Goal: Information Seeking & Learning: Understand process/instructions

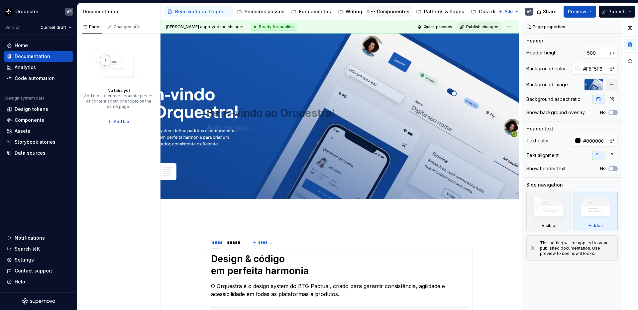
click at [391, 13] on div "Componentes" at bounding box center [393, 11] width 33 height 7
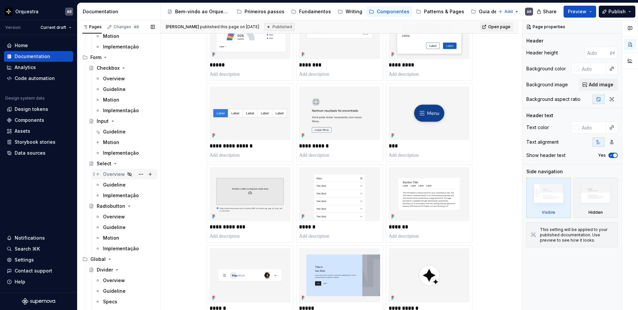
scroll to position [1882, 0]
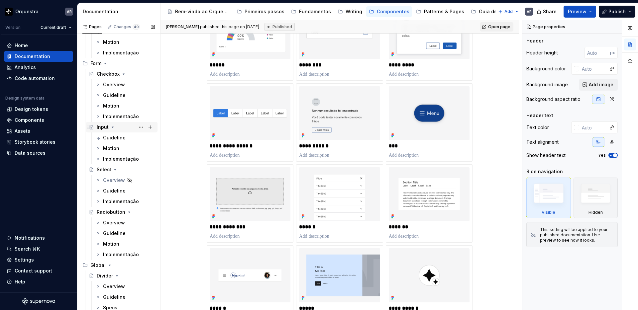
click at [103, 127] on div "Input" at bounding box center [103, 127] width 12 height 7
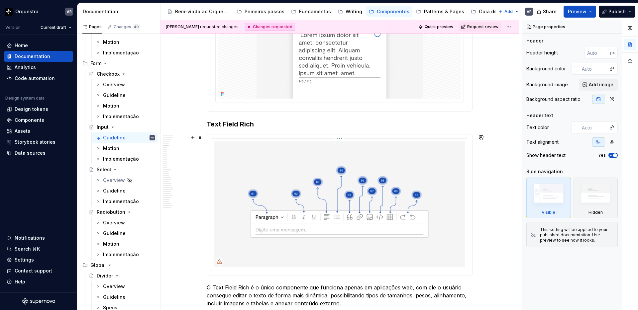
scroll to position [1118, 0]
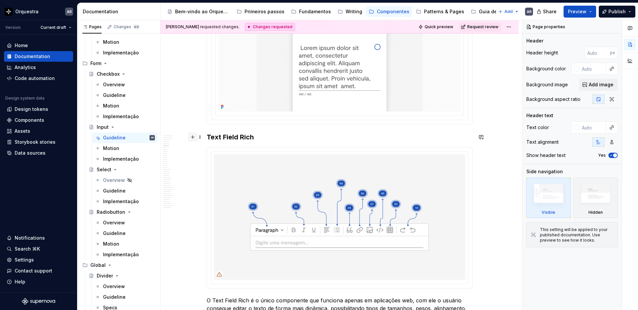
click at [194, 137] on button "button" at bounding box center [192, 137] width 9 height 9
type textarea "*"
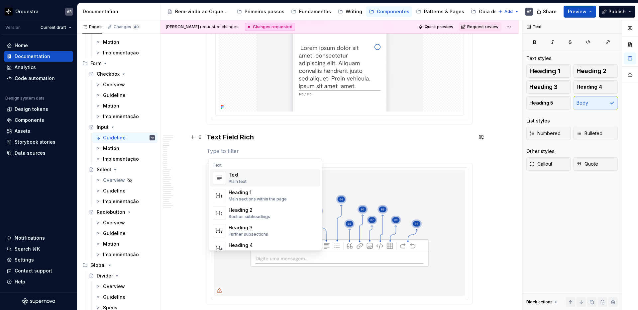
click at [232, 134] on h3 "Text Field Rich" at bounding box center [340, 137] width 266 height 9
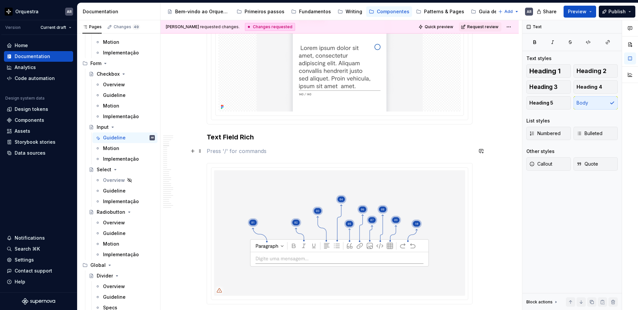
click at [268, 149] on p at bounding box center [340, 151] width 266 height 8
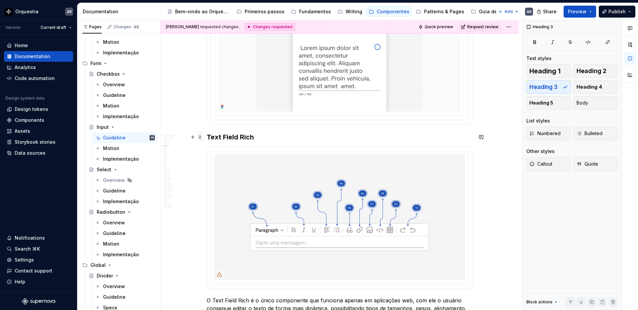
click at [199, 139] on span at bounding box center [199, 137] width 5 height 9
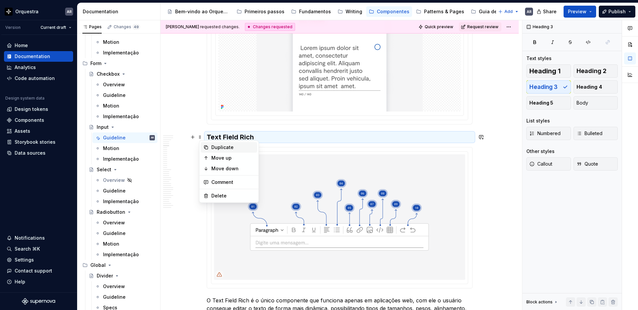
click at [212, 147] on div "Duplicate" at bounding box center [232, 147] width 43 height 7
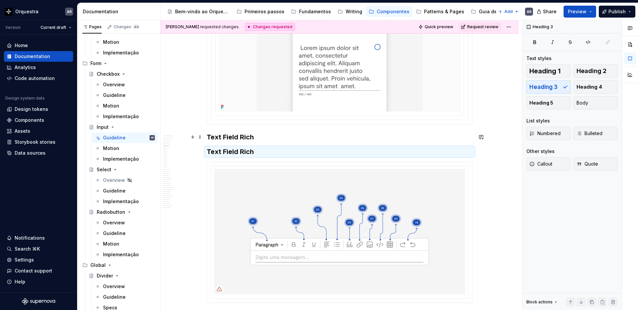
click at [227, 136] on h3 "Text Field Rich" at bounding box center [340, 137] width 266 height 9
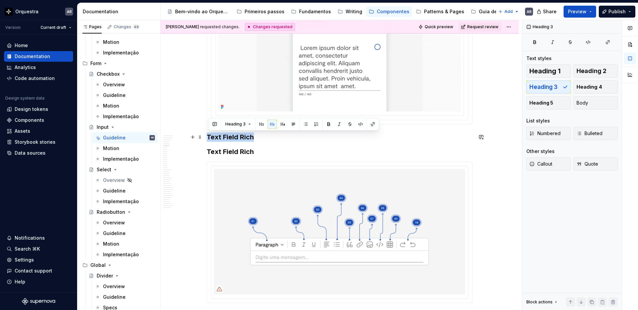
drag, startPoint x: 210, startPoint y: 137, endPoint x: 263, endPoint y: 138, distance: 53.8
click at [264, 138] on h3 "Text Field Rich" at bounding box center [340, 137] width 266 height 9
click at [263, 138] on h3 "Text Field Rich" at bounding box center [340, 137] width 266 height 9
drag, startPoint x: 210, startPoint y: 136, endPoint x: 254, endPoint y: 136, distance: 44.5
click at [254, 136] on h3 "Text Field Rich" at bounding box center [340, 137] width 266 height 9
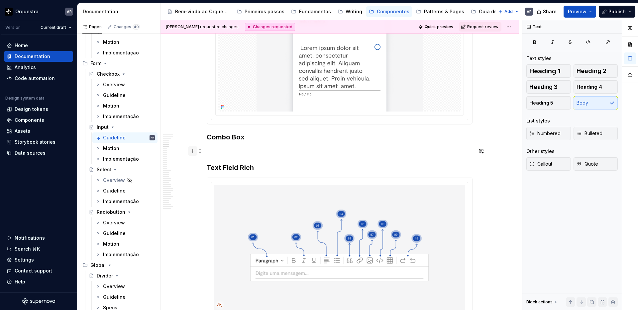
click at [194, 151] on button "button" at bounding box center [192, 151] width 9 height 9
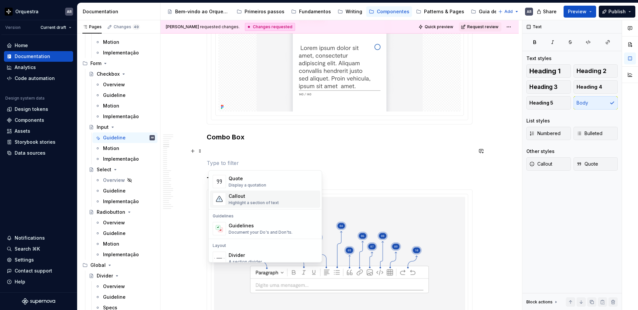
scroll to position [149, 0]
click at [287, 150] on p at bounding box center [340, 151] width 266 height 8
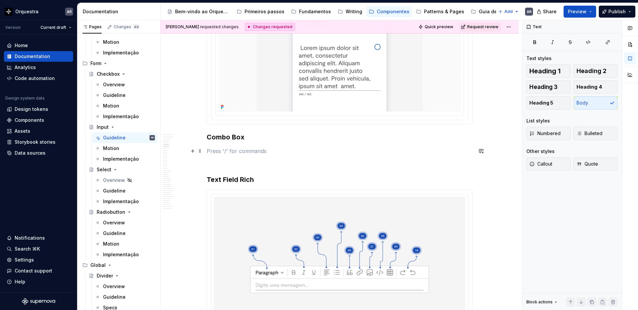
click at [268, 161] on p at bounding box center [340, 163] width 266 height 8
click at [202, 193] on span at bounding box center [199, 192] width 5 height 9
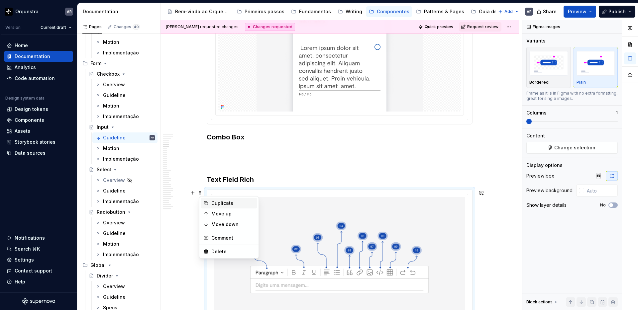
click at [219, 203] on div "Duplicate" at bounding box center [232, 203] width 43 height 7
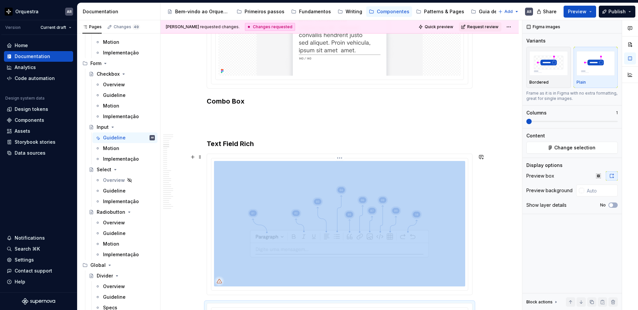
scroll to position [1137, 0]
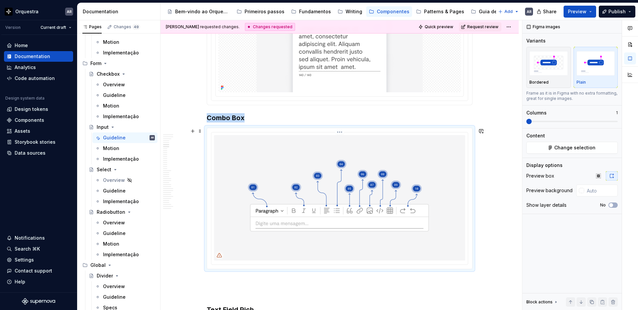
click at [408, 181] on img at bounding box center [339, 198] width 251 height 126
click at [433, 163] on img at bounding box center [339, 198] width 251 height 126
click at [450, 158] on img at bounding box center [339, 198] width 251 height 126
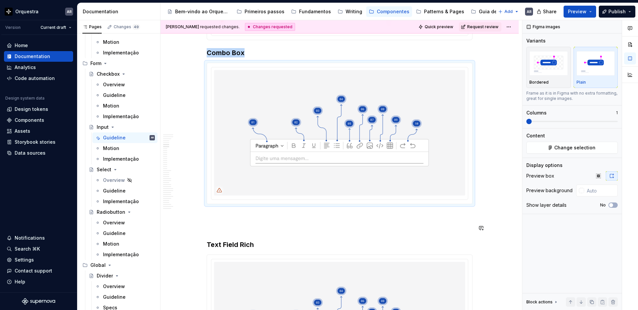
scroll to position [1203, 0]
click at [245, 96] on img at bounding box center [339, 132] width 251 height 126
click at [561, 147] on span "Change selection" at bounding box center [574, 148] width 41 height 7
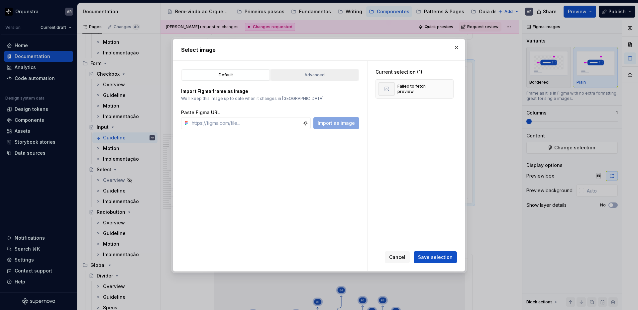
click at [309, 74] on div "Advanced" at bounding box center [314, 75] width 83 height 7
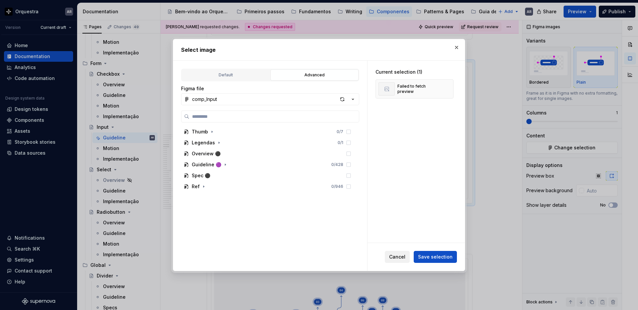
click at [395, 260] on span "Cancel" at bounding box center [397, 257] width 16 height 7
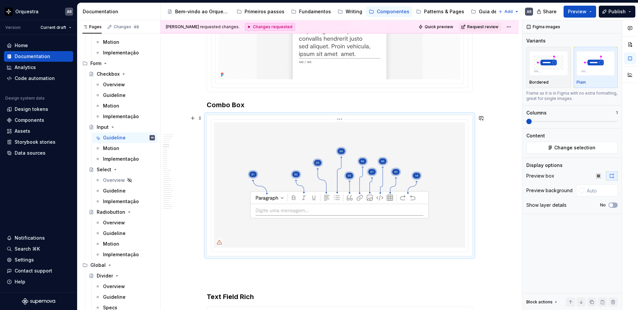
scroll to position [1129, 0]
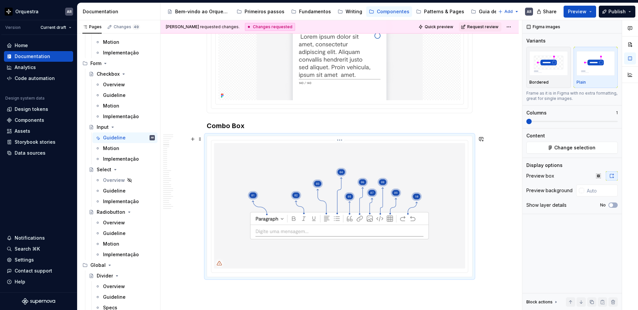
click at [345, 185] on img at bounding box center [339, 206] width 251 height 126
click at [572, 147] on span "Change selection" at bounding box center [574, 148] width 41 height 7
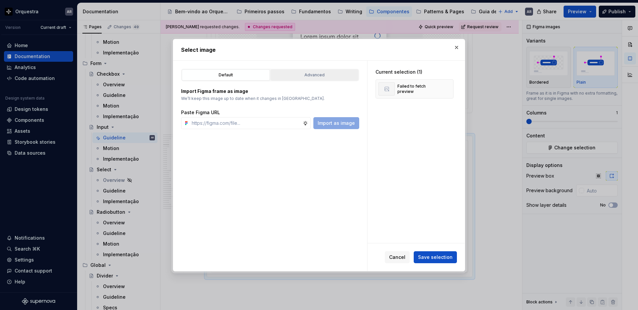
click at [308, 77] on div "Advanced" at bounding box center [314, 75] width 83 height 7
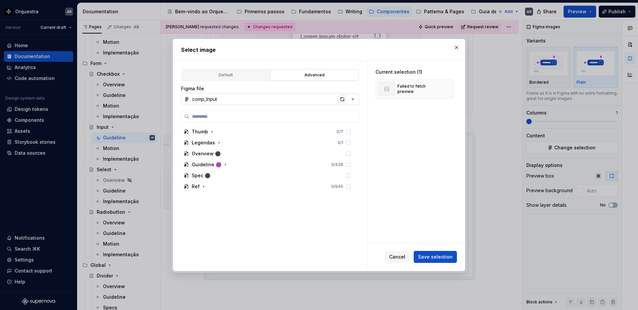
click at [342, 100] on div "button" at bounding box center [342, 99] width 9 height 9
click at [224, 165] on icon "button" at bounding box center [225, 164] width 5 height 5
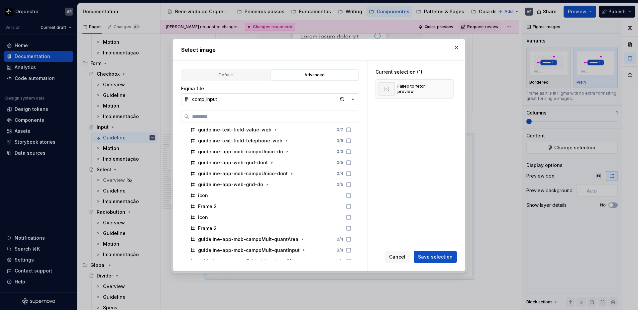
scroll to position [321, 0]
click at [342, 101] on div "button" at bounding box center [342, 99] width 9 height 9
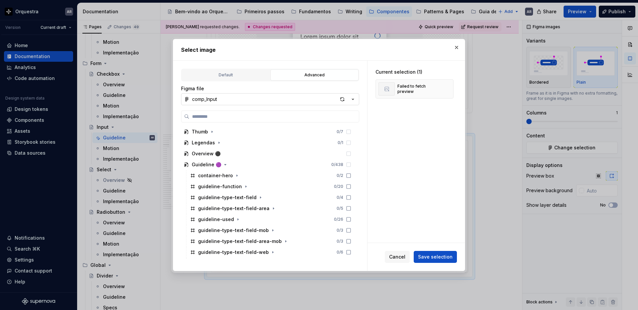
type textarea "*"
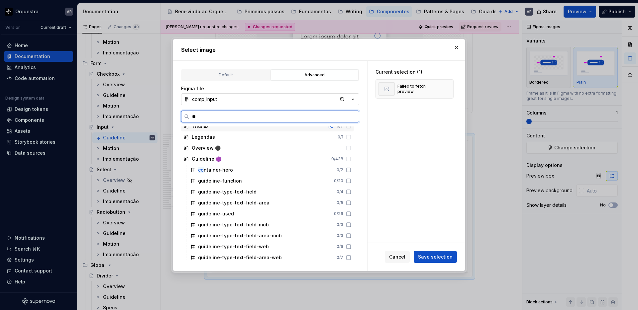
scroll to position [0, 0]
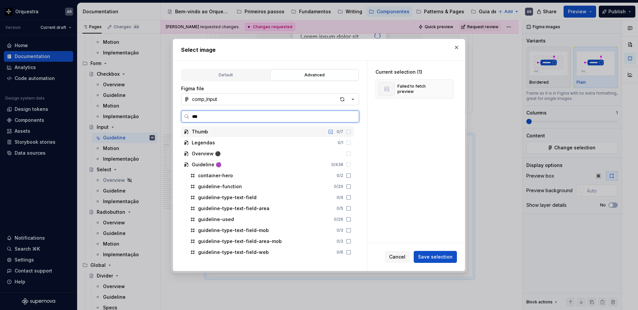
type input "****"
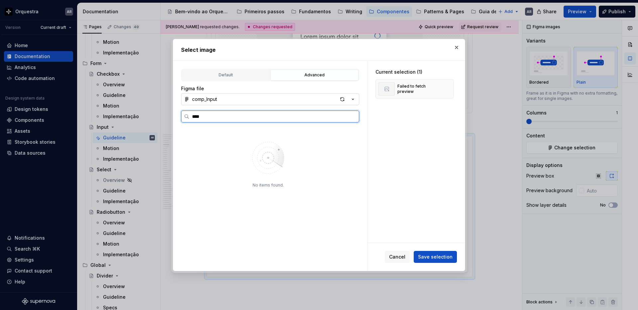
click at [352, 116] on input "****" at bounding box center [273, 116] width 169 height 7
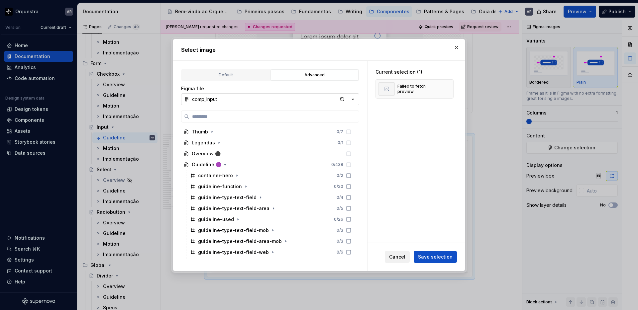
click at [405, 258] on span "Cancel" at bounding box center [397, 257] width 16 height 7
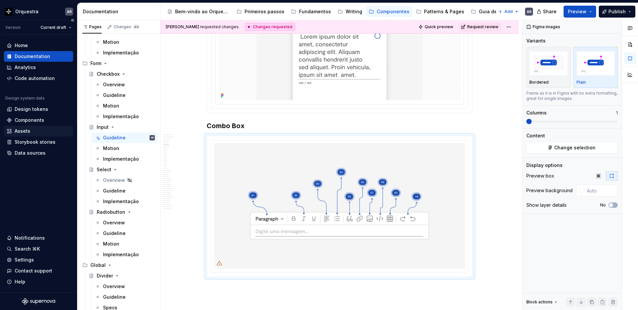
click at [31, 127] on div "Assets" at bounding box center [38, 131] width 69 height 11
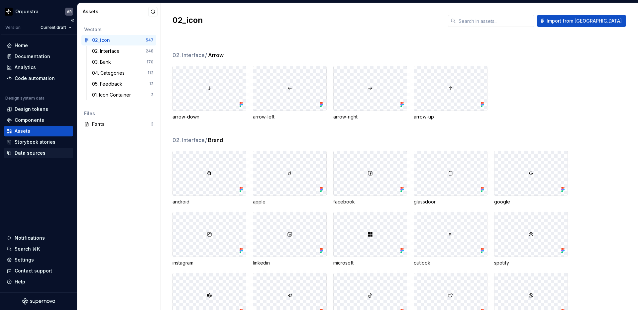
click at [39, 154] on div "Data sources" at bounding box center [30, 153] width 31 height 7
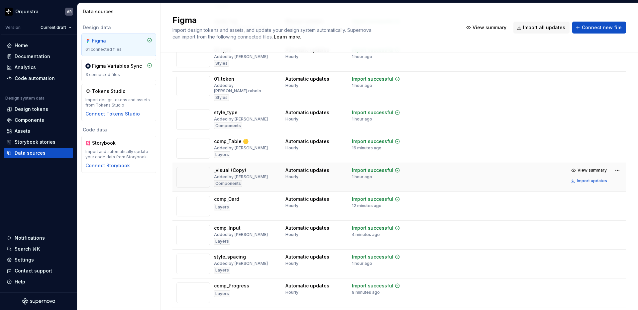
scroll to position [1386, 0]
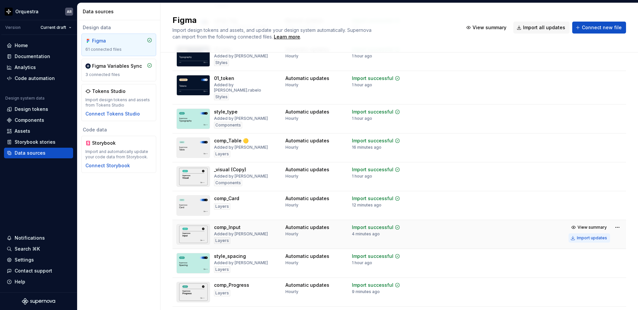
click at [592, 236] on div "Import updates" at bounding box center [592, 238] width 30 height 5
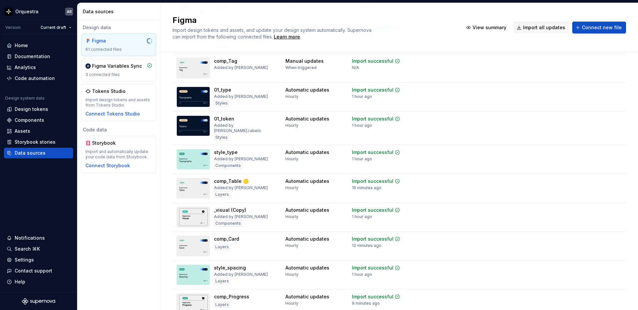
scroll to position [1553, 0]
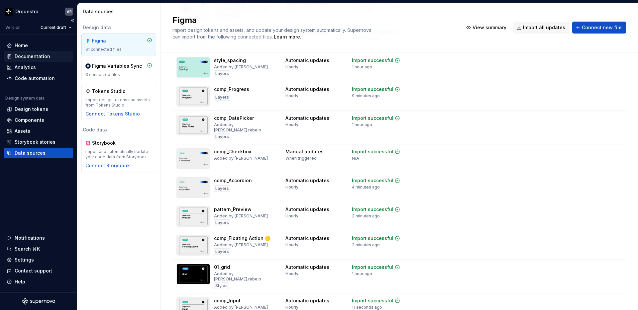
click at [40, 55] on div "Documentation" at bounding box center [33, 56] width 36 height 7
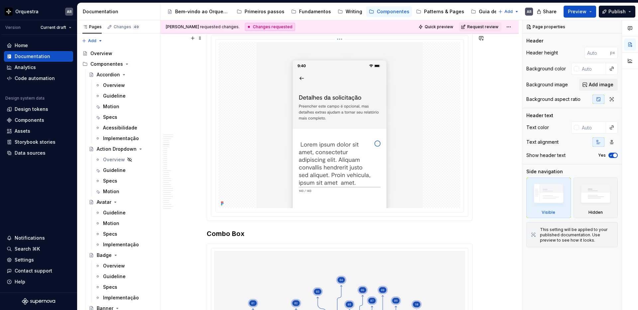
scroll to position [1064, 0]
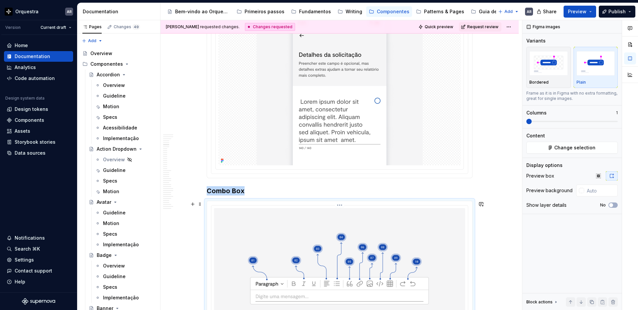
click at [308, 246] on img at bounding box center [339, 271] width 251 height 126
click at [556, 149] on span "Change selection" at bounding box center [574, 148] width 41 height 7
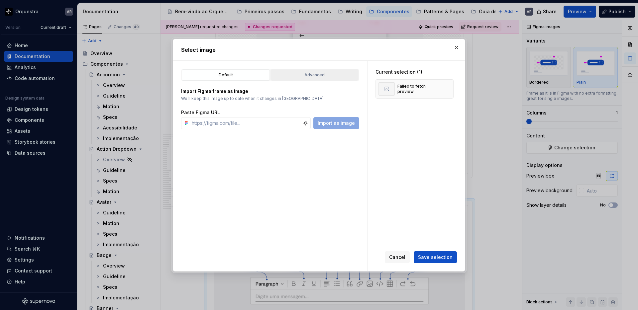
click at [297, 77] on div "Advanced" at bounding box center [314, 75] width 83 height 7
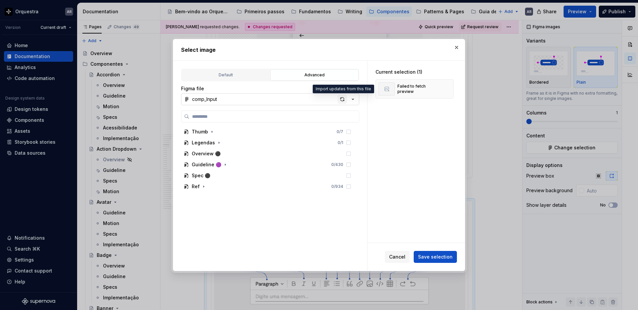
click at [342, 98] on div "button" at bounding box center [342, 99] width 9 height 9
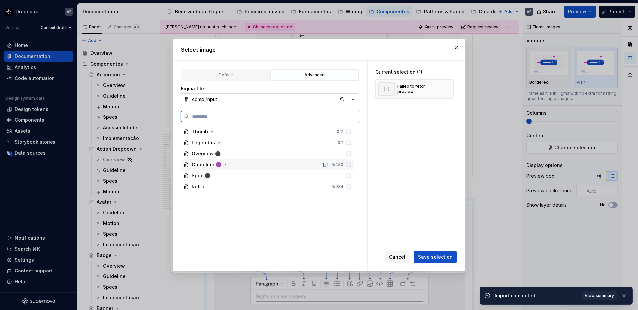
click at [208, 163] on div "Guideline 🟣" at bounding box center [207, 164] width 30 height 7
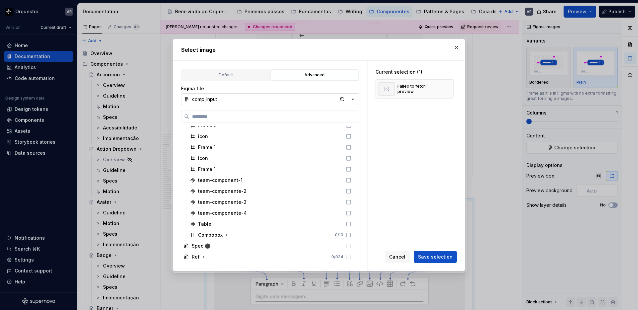
scroll to position [651, 0]
click at [227, 237] on icon "button" at bounding box center [226, 236] width 5 height 5
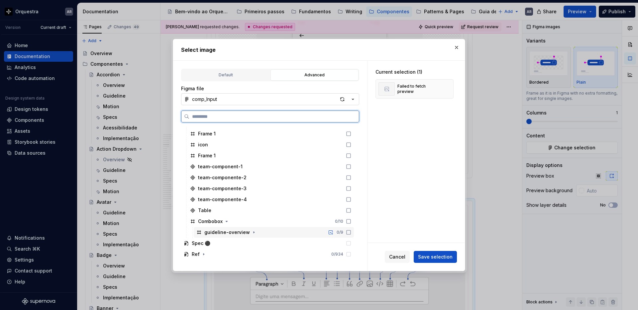
click at [351, 234] on icon at bounding box center [348, 232] width 5 height 5
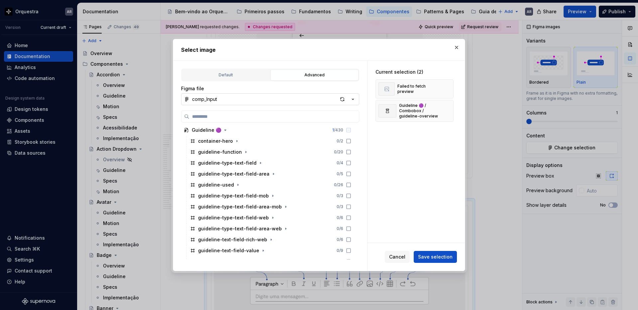
scroll to position [35, 0]
click at [448, 90] on button "button" at bounding box center [445, 88] width 9 height 9
click at [443, 255] on span "Save selection" at bounding box center [435, 257] width 35 height 7
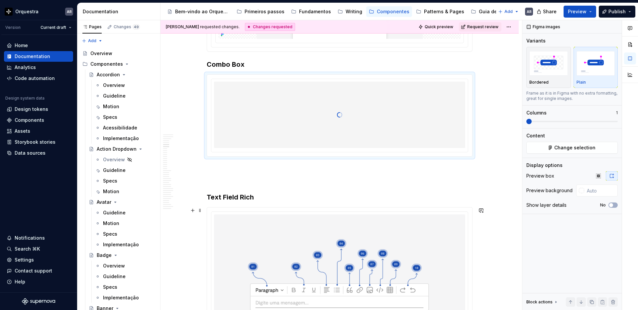
scroll to position [1190, 0]
click at [193, 169] on button "button" at bounding box center [192, 169] width 9 height 9
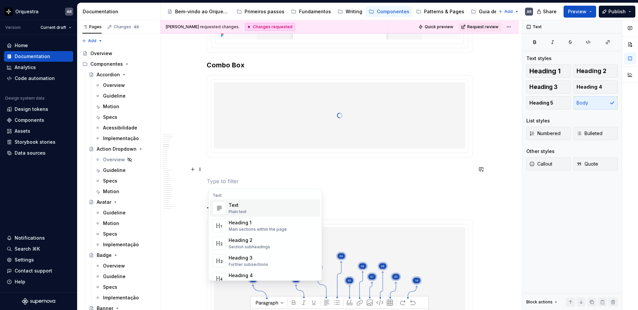
click at [245, 208] on div "Text" at bounding box center [238, 205] width 18 height 7
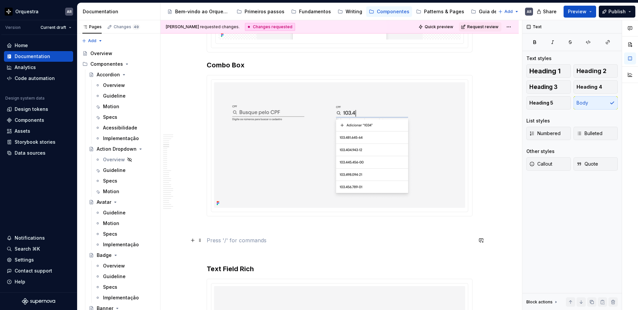
click at [265, 242] on p at bounding box center [340, 241] width 266 height 8
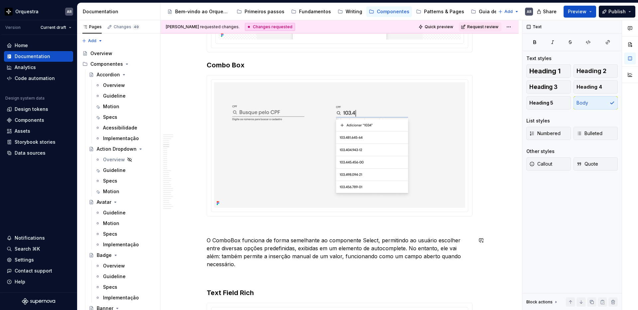
click at [233, 232] on p at bounding box center [340, 229] width 266 height 8
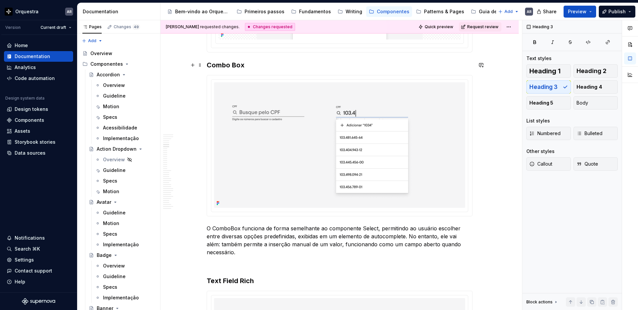
click at [234, 65] on h3 "Combo Box" at bounding box center [340, 64] width 266 height 9
type textarea "*"
click at [235, 230] on p "O ComboBox funciona de forma semelhante ao componente Select, permitindo ao usu…" at bounding box center [340, 241] width 266 height 32
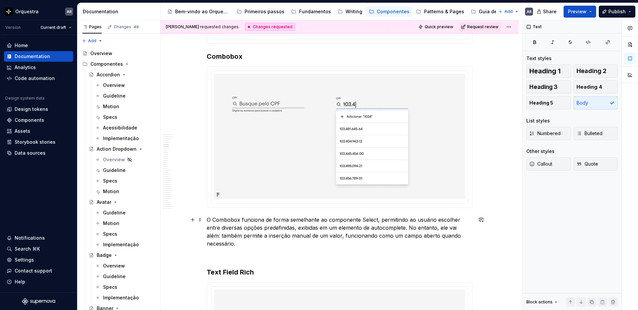
scroll to position [1210, 0]
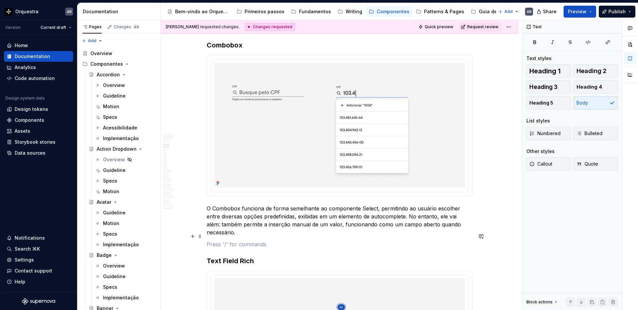
click at [245, 241] on p at bounding box center [340, 245] width 266 height 8
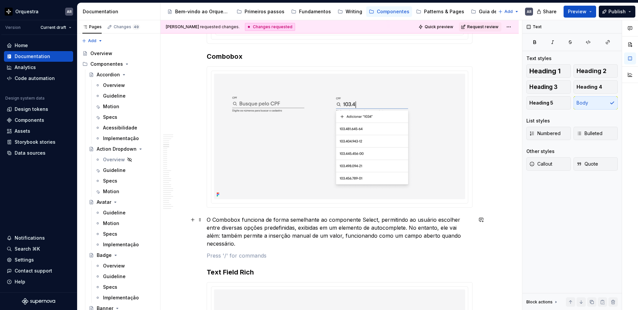
scroll to position [1197, 0]
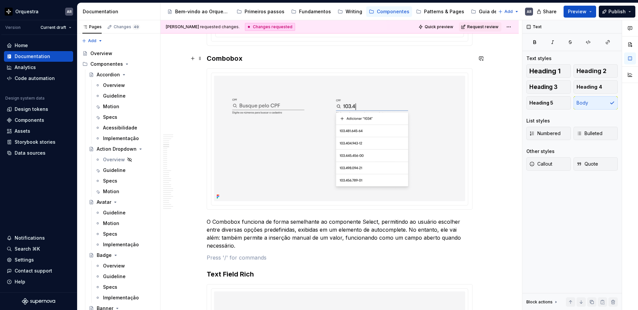
click at [230, 58] on h3 "Combobox" at bounding box center [340, 58] width 266 height 9
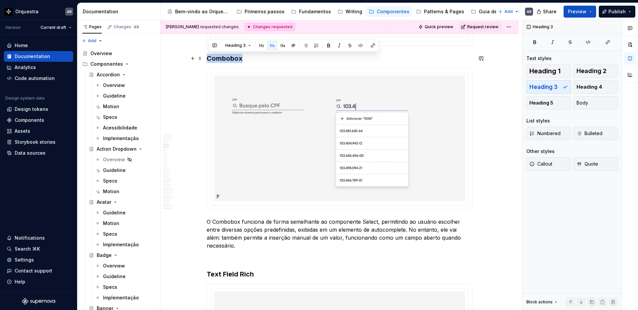
click at [230, 58] on h3 "Combobox" at bounding box center [340, 58] width 266 height 9
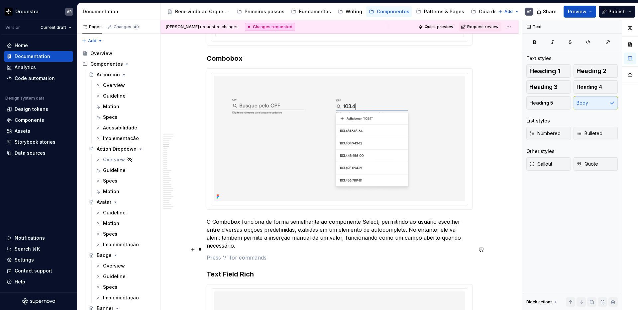
click at [233, 254] on p at bounding box center [340, 258] width 266 height 8
click at [217, 254] on p "Funções" at bounding box center [340, 258] width 266 height 8
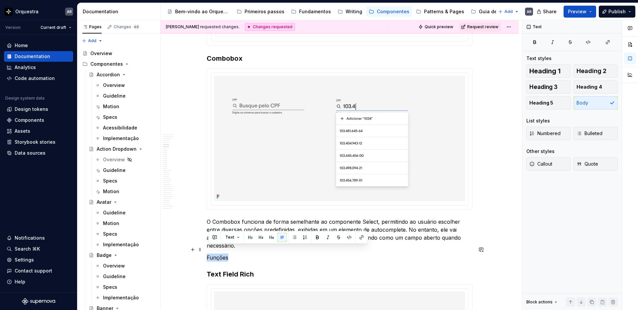
click at [217, 254] on p "Funções" at bounding box center [340, 258] width 266 height 8
click at [273, 238] on button "button" at bounding box center [271, 237] width 9 height 9
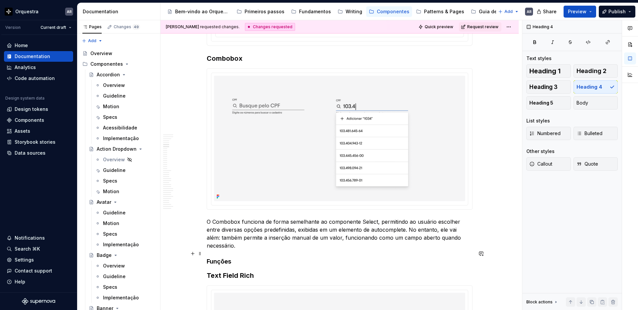
click at [242, 258] on h4 "Funções" at bounding box center [340, 262] width 266 height 8
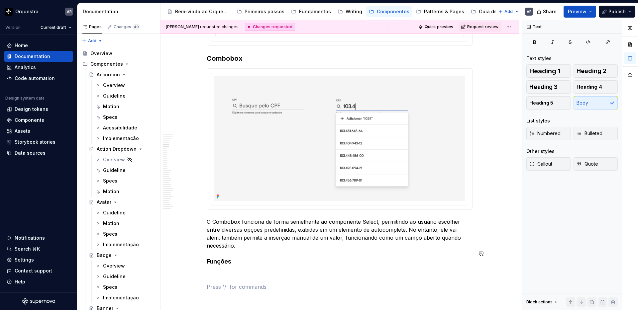
scroll to position [1202, 0]
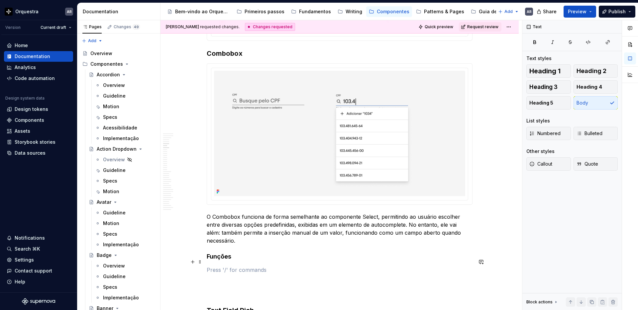
click at [232, 266] on p at bounding box center [340, 270] width 266 height 8
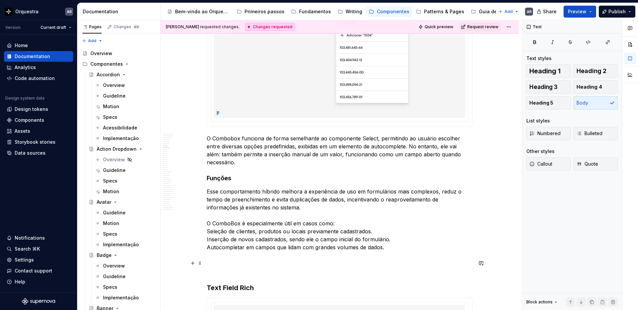
scroll to position [1282, 0]
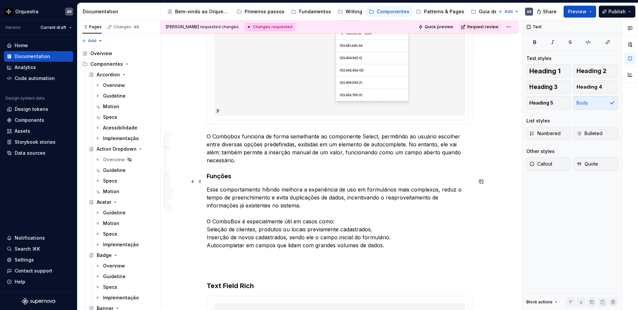
click at [342, 214] on p "Esse comportamento híbrido melhora a experiência de uso em formulários mais com…" at bounding box center [340, 218] width 266 height 64
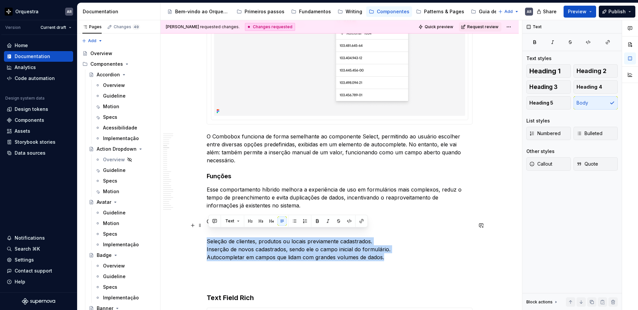
drag, startPoint x: 209, startPoint y: 232, endPoint x: 392, endPoint y: 251, distance: 183.7
click at [392, 251] on p "Seleção de clientes, produtos ou locais previamente cadastrados. Inserção de no…" at bounding box center [340, 246] width 266 height 32
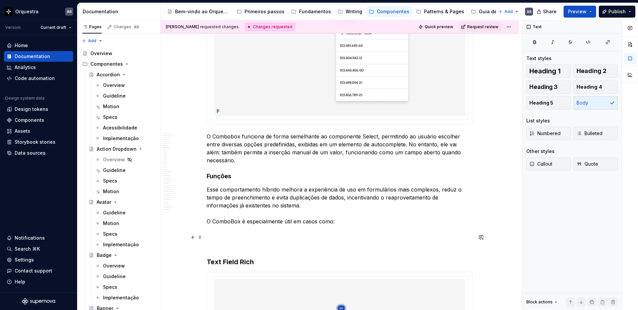
click at [324, 242] on p at bounding box center [340, 246] width 266 height 8
click at [282, 230] on p at bounding box center [340, 234] width 266 height 8
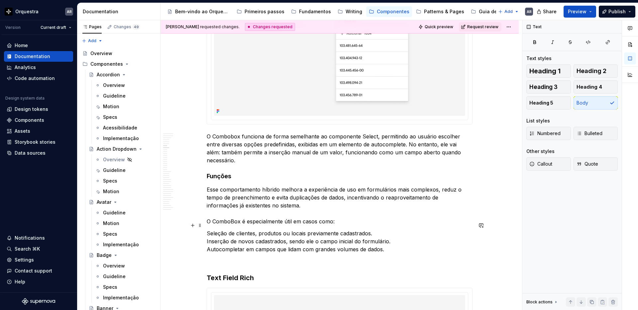
click at [223, 230] on p "Seleção de clientes, produtos ou locais previamente cadastrados. Inserção de no…" at bounding box center [340, 242] width 266 height 24
click at [212, 230] on p "Seleção de clientes, produtos ou locais previamente cadastrados. Inserção de no…" at bounding box center [340, 242] width 266 height 24
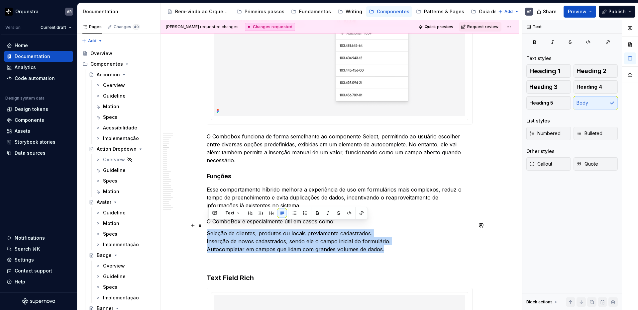
click at [212, 230] on p "Seleção de clientes, produtos ou locais previamente cadastrados. Inserção de no…" at bounding box center [340, 242] width 266 height 24
click at [293, 214] on button "button" at bounding box center [294, 213] width 9 height 9
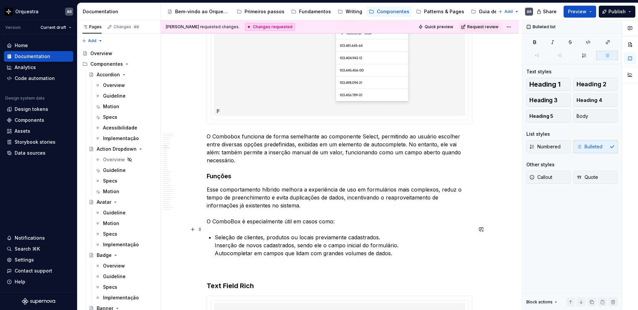
click at [387, 234] on p "Seleção de clientes, produtos ou locais previamente cadastrados. Inserção de no…" at bounding box center [344, 246] width 258 height 24
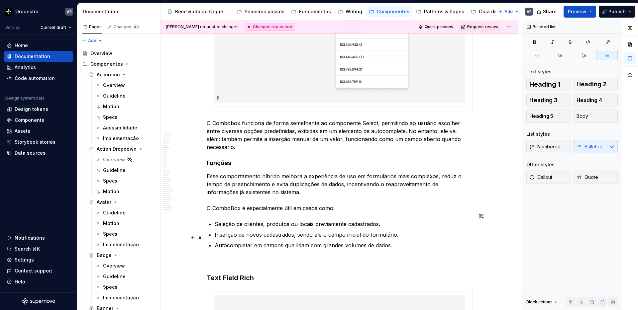
scroll to position [1300, 0]
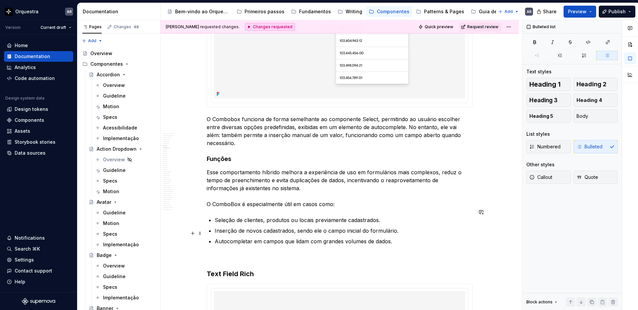
click at [399, 238] on p "Autocompletar em campos que lidam com grandes volumes de dados." at bounding box center [344, 242] width 258 height 8
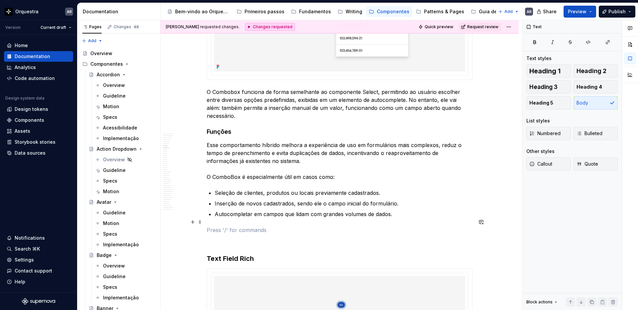
scroll to position [1329, 0]
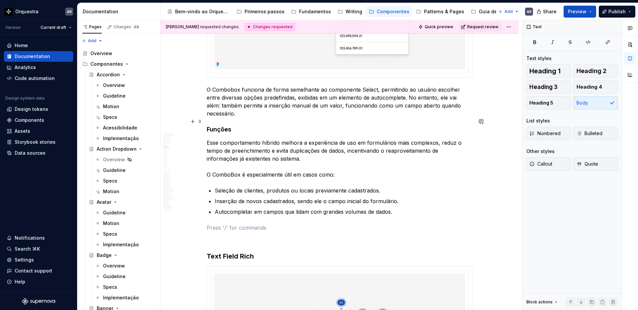
click at [222, 126] on h4 "Funções" at bounding box center [340, 130] width 266 height 8
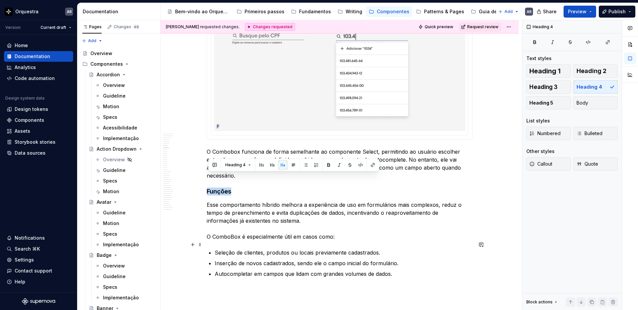
scroll to position [1273, 0]
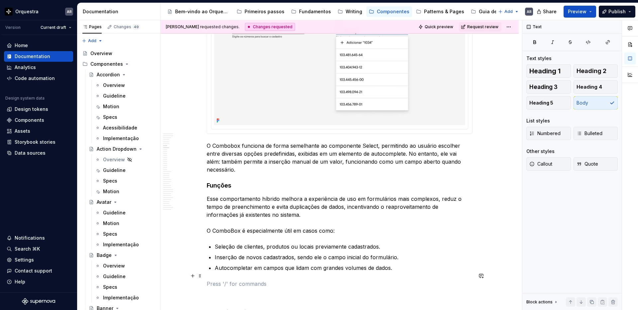
click at [222, 280] on p at bounding box center [340, 284] width 266 height 8
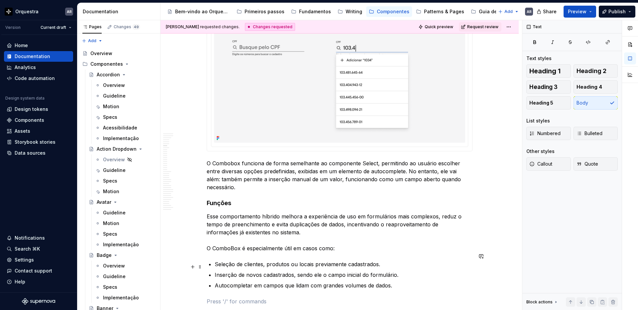
scroll to position [1256, 0]
click at [354, 270] on p "Inserção de novos cadastrados, sendo ele o campo inicial do formulário." at bounding box center [344, 274] width 258 height 8
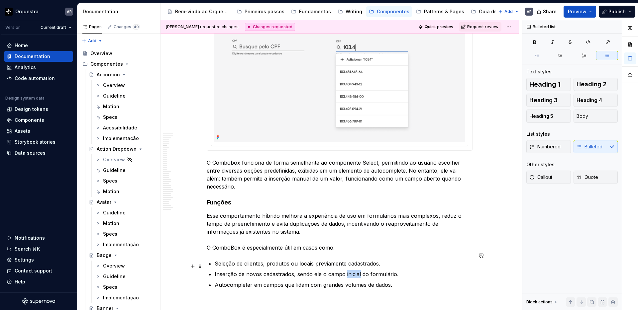
click at [354, 270] on p "Inserção de novos cadastrados, sendo ele o campo inicial do formulário." at bounding box center [344, 274] width 258 height 8
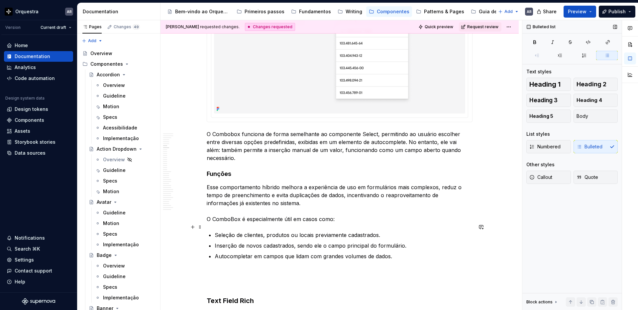
scroll to position [1285, 0]
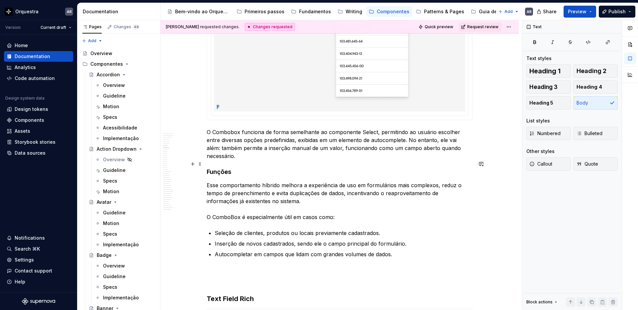
scroll to position [1287, 0]
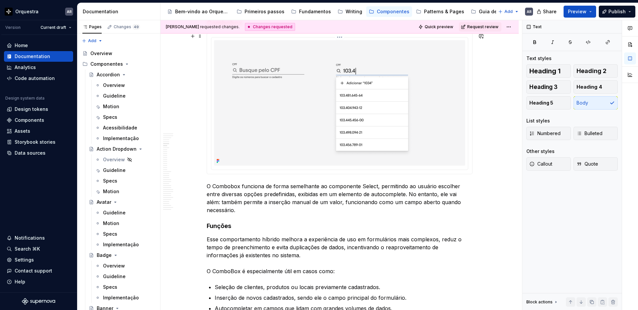
scroll to position [1198, 0]
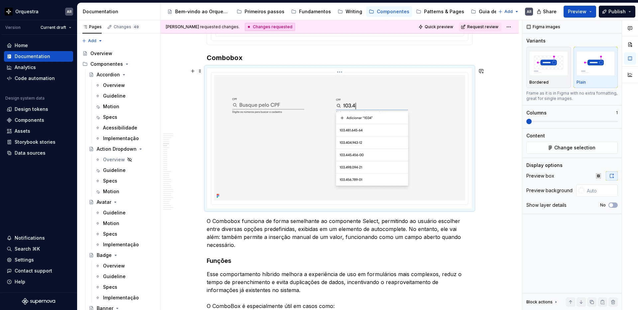
click at [291, 133] on img at bounding box center [339, 138] width 251 height 126
click at [565, 151] on span "Change selection" at bounding box center [574, 148] width 41 height 7
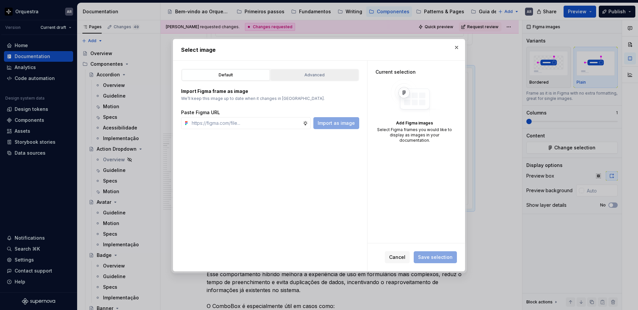
click at [321, 72] on div "Advanced" at bounding box center [314, 75] width 83 height 7
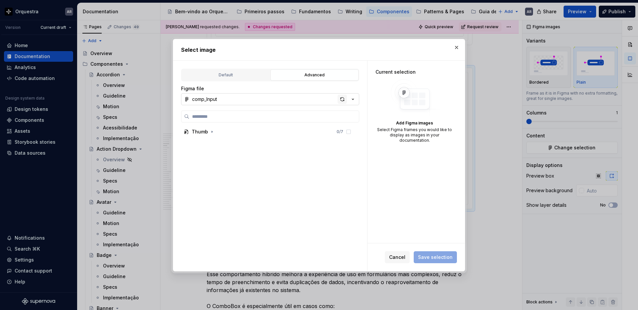
click at [341, 98] on div "button" at bounding box center [342, 99] width 9 height 9
click at [227, 165] on button "button" at bounding box center [225, 164] width 7 height 7
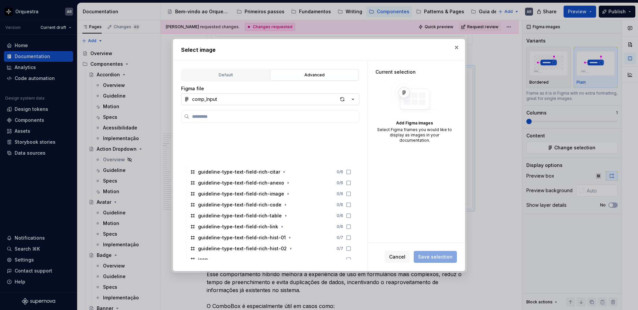
scroll to position [656, 0]
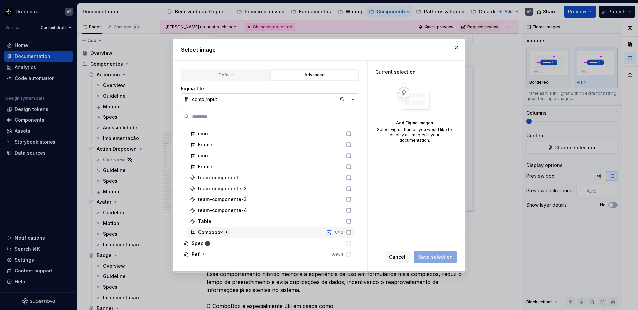
click at [227, 233] on icon "button" at bounding box center [226, 232] width 5 height 5
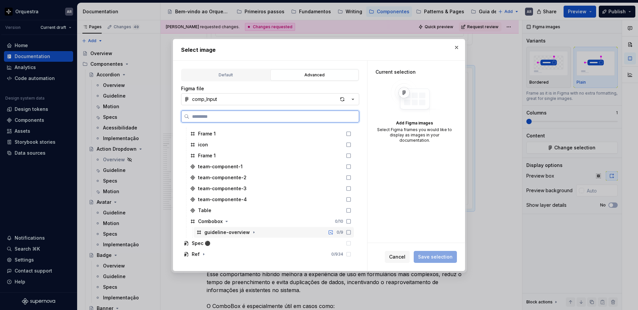
click at [351, 233] on icon at bounding box center [348, 232] width 5 height 5
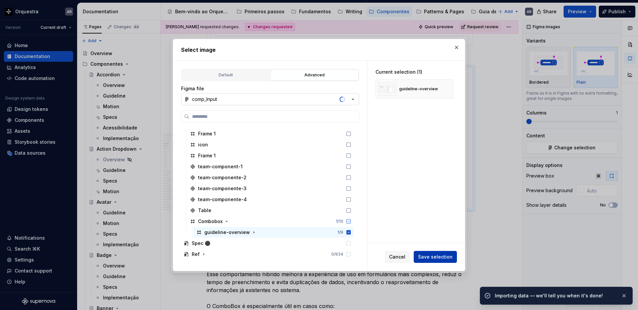
click at [439, 257] on span "Save selection" at bounding box center [435, 257] width 35 height 7
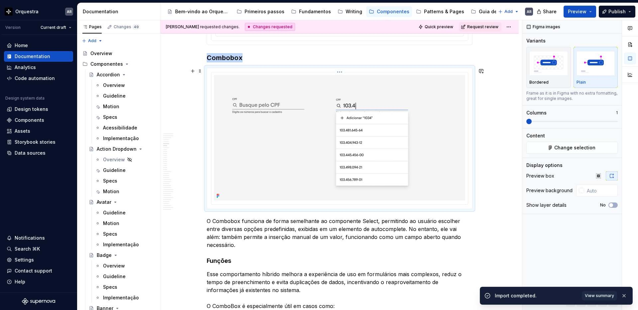
click at [433, 158] on img at bounding box center [339, 138] width 251 height 126
click at [380, 157] on img at bounding box center [339, 138] width 251 height 126
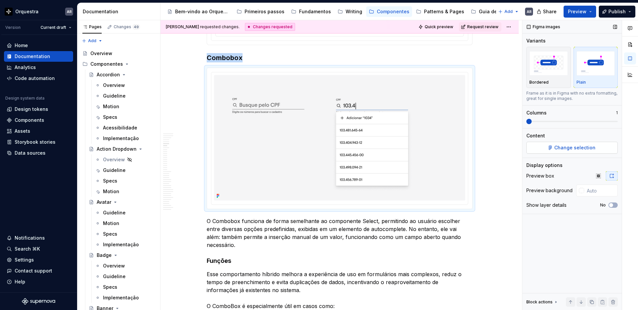
click at [567, 145] on span "Change selection" at bounding box center [574, 148] width 41 height 7
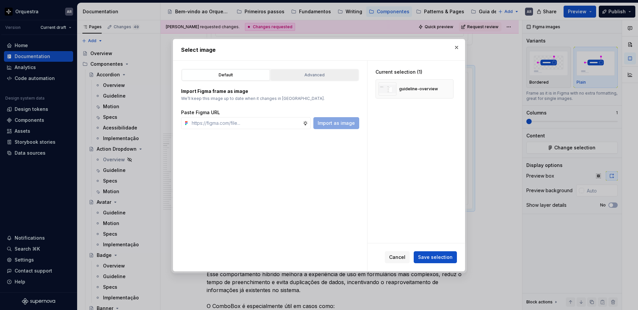
click at [305, 74] on div "Advanced" at bounding box center [314, 75] width 83 height 7
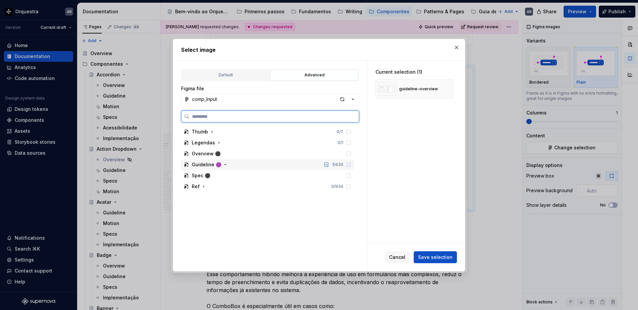
click at [207, 160] on div "Guideline 🟣 1 / 430" at bounding box center [267, 164] width 173 height 11
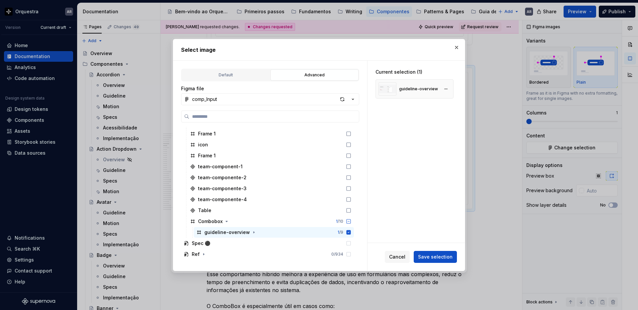
click at [424, 90] on div "guideline-overview" at bounding box center [418, 88] width 39 height 5
click at [450, 89] on button "button" at bounding box center [445, 88] width 9 height 9
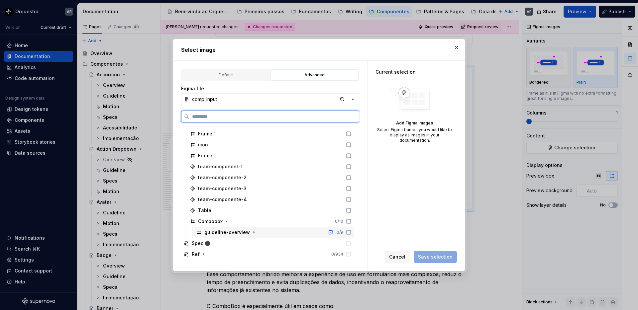
click at [351, 231] on icon at bounding box center [348, 232] width 5 height 5
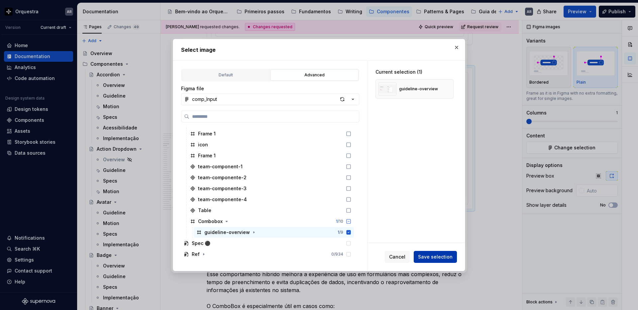
click at [446, 258] on span "Save selection" at bounding box center [435, 257] width 35 height 7
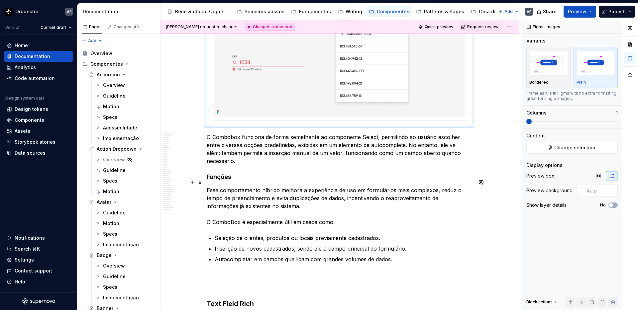
scroll to position [1323, 0]
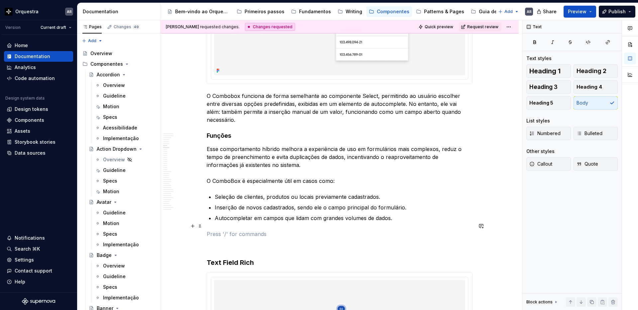
click at [264, 230] on p at bounding box center [340, 234] width 266 height 8
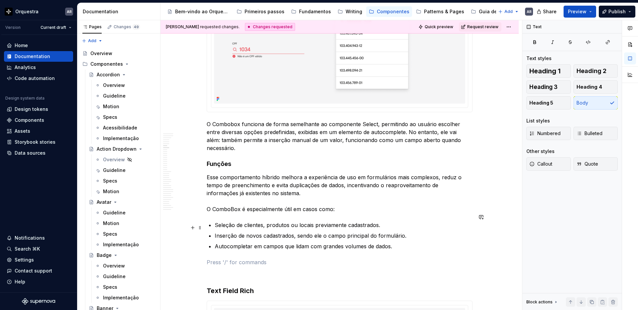
scroll to position [1302, 0]
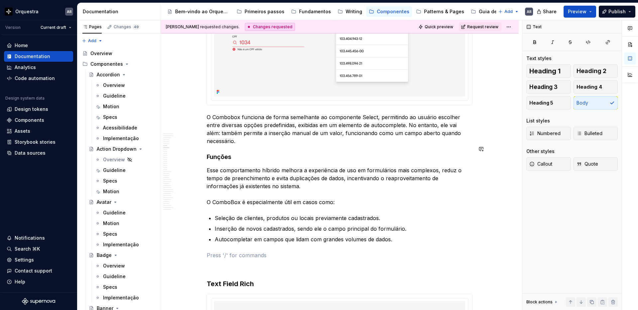
click at [221, 153] on h4 "Funções" at bounding box center [340, 157] width 266 height 8
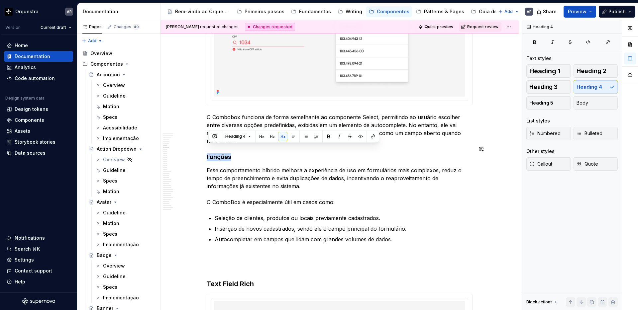
copy h4 "Funções"
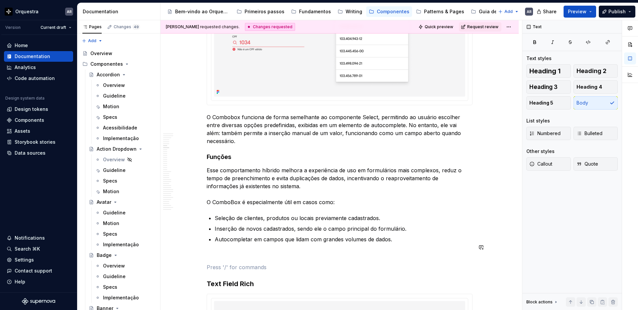
click at [235, 251] on p at bounding box center [340, 255] width 266 height 8
click at [223, 251] on p "Funções" at bounding box center [340, 255] width 266 height 8
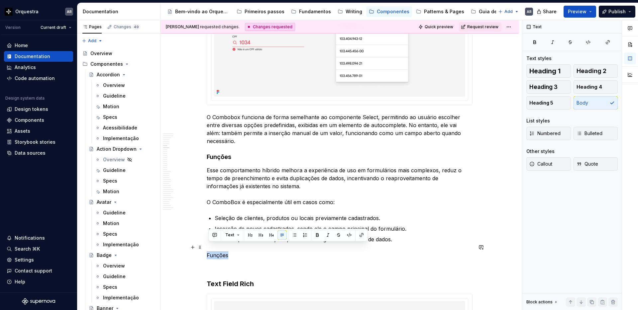
click at [223, 251] on p "Funções" at bounding box center [340, 255] width 266 height 8
click at [273, 234] on button "button" at bounding box center [271, 235] width 9 height 9
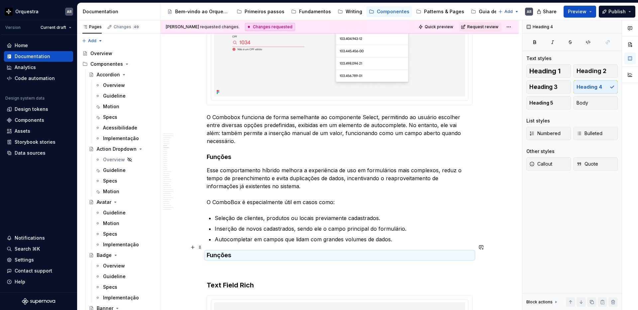
click at [221, 251] on h4 "Funções" at bounding box center [340, 255] width 266 height 8
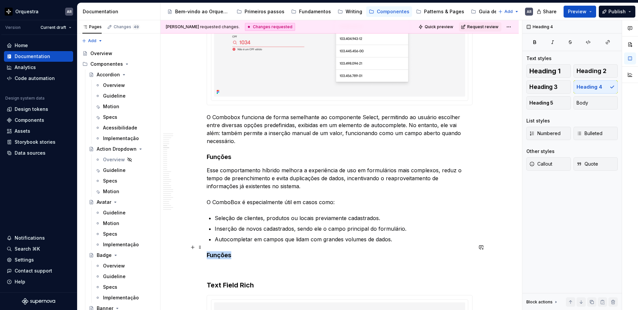
click at [221, 251] on h4 "Funções" at bounding box center [340, 255] width 266 height 8
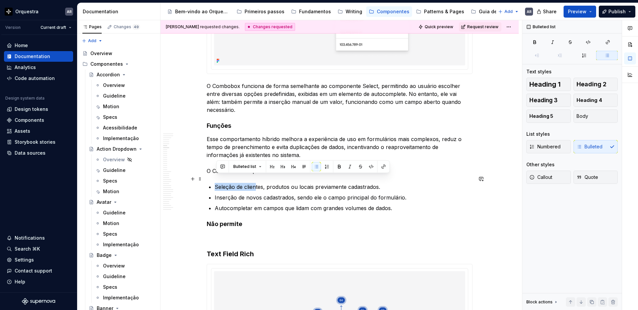
drag, startPoint x: 216, startPoint y: 178, endPoint x: 255, endPoint y: 178, distance: 39.2
click at [255, 183] on p "Seleção de clientes, produtos ou locais previamente cadastrados." at bounding box center [344, 187] width 258 height 8
copy p "Seleção de clie"
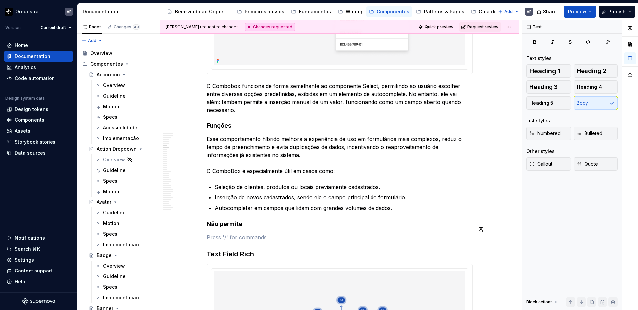
click at [214, 234] on p "Não tem função de múltipla seleção" at bounding box center [340, 238] width 266 height 8
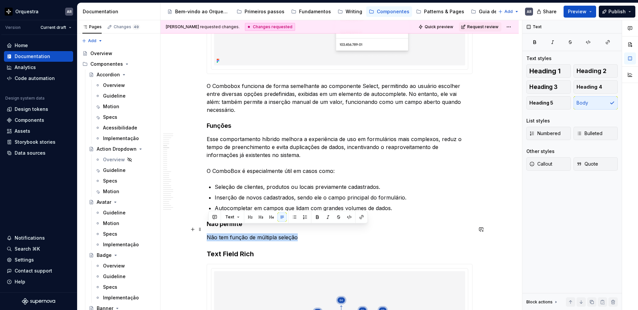
click at [214, 234] on p "Não tem função de múltipla seleção" at bounding box center [340, 238] width 266 height 8
click at [296, 217] on button "button" at bounding box center [294, 217] width 9 height 9
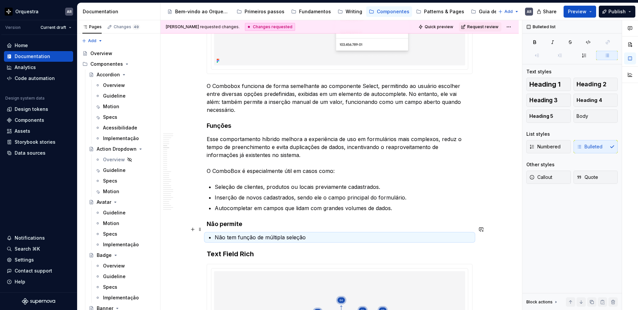
click at [320, 234] on p "Não tem função de múltipla seleção" at bounding box center [344, 238] width 258 height 8
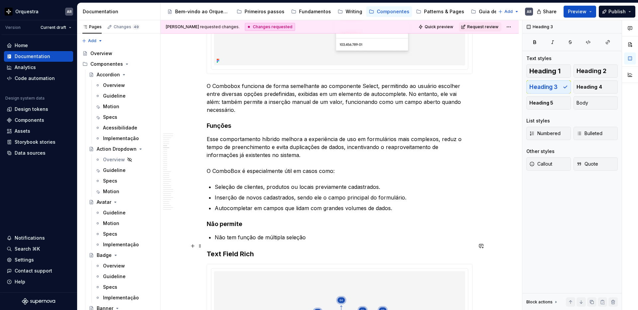
click at [208, 249] on h3 "Text Field Rich" at bounding box center [340, 253] width 266 height 9
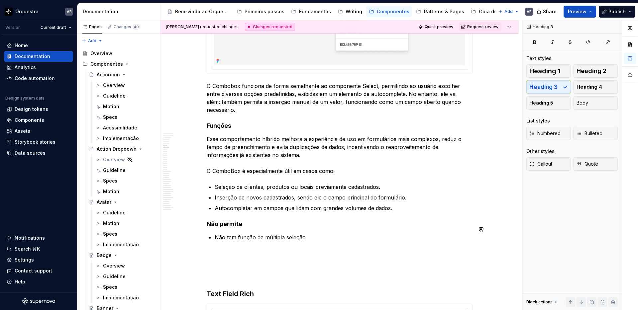
click at [208, 220] on h4 "Não permite" at bounding box center [340, 224] width 266 height 8
click at [197, 217] on button "button" at bounding box center [192, 216] width 9 height 9
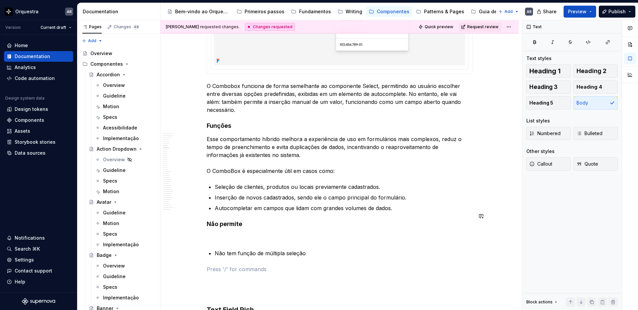
click at [239, 234] on p at bounding box center [340, 238] width 266 height 8
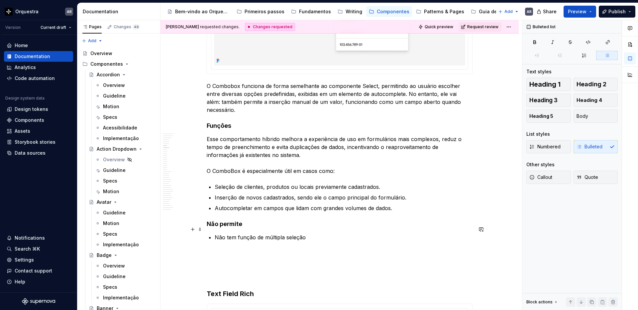
click at [308, 234] on p "Não tem função de múltipla seleção" at bounding box center [344, 238] width 258 height 8
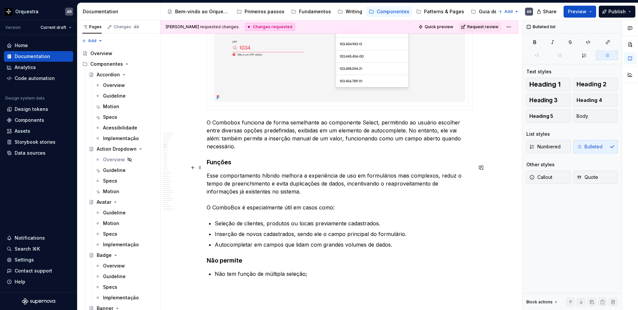
scroll to position [1296, 0]
click at [211, 257] on h4 "Não permite" at bounding box center [340, 261] width 266 height 8
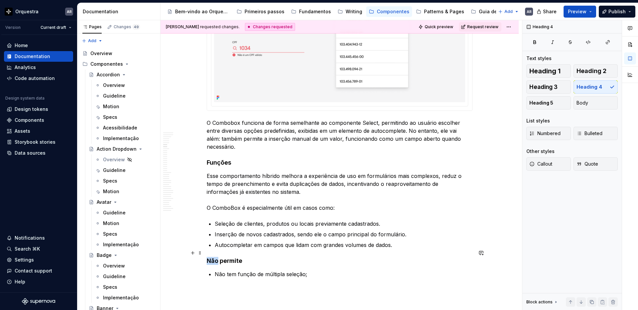
click at [211, 257] on h4 "Não permite" at bounding box center [340, 261] width 266 height 8
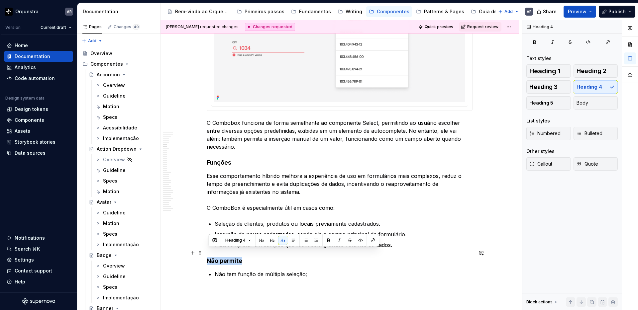
click at [211, 257] on h4 "Não permite" at bounding box center [340, 261] width 266 height 8
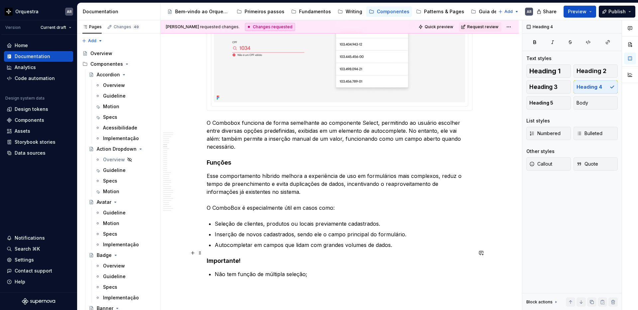
click at [209, 257] on h4 "Importante!" at bounding box center [340, 261] width 266 height 8
click at [249, 257] on h4 "Importante!" at bounding box center [340, 261] width 266 height 8
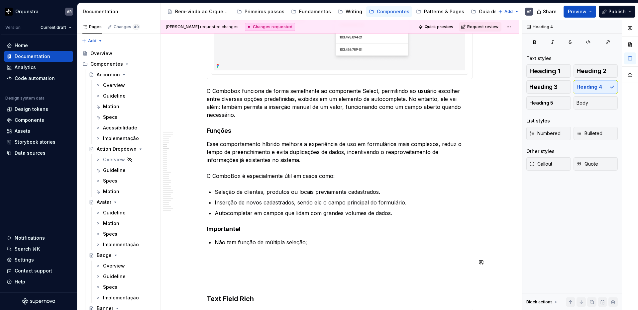
scroll to position [1333, 0]
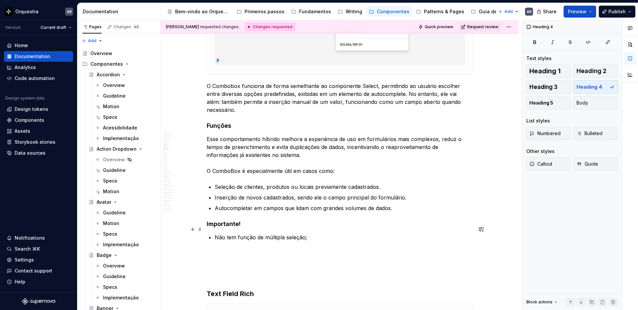
click at [220, 234] on p "Não tem função de múltipla seleção;" at bounding box center [344, 238] width 258 height 8
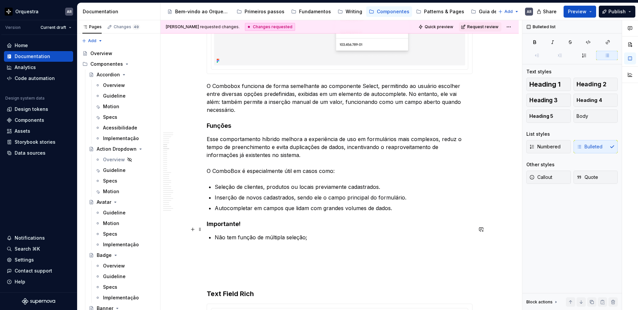
click at [315, 234] on p "Não tem função de múltipla seleção;" at bounding box center [344, 238] width 258 height 8
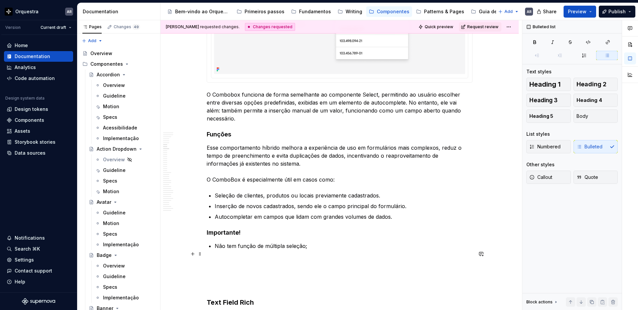
scroll to position [1349, 0]
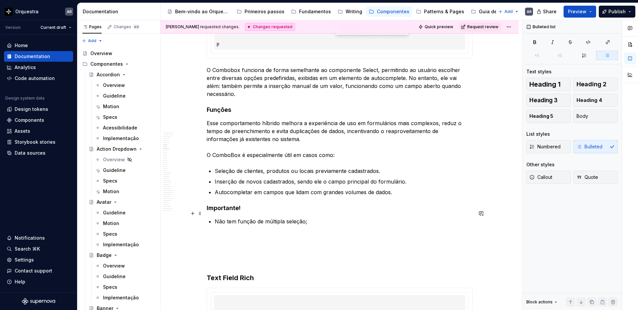
click at [320, 218] on p "Não tem função de múltipla seleção;" at bounding box center [344, 222] width 258 height 8
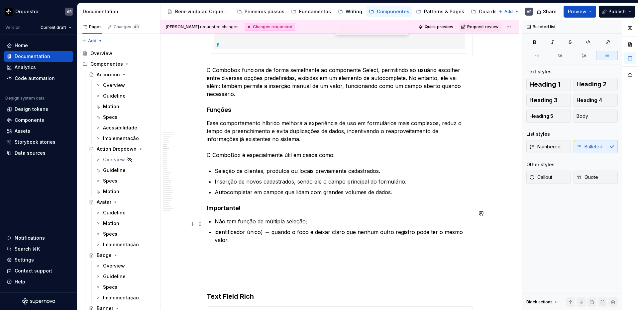
click at [264, 228] on p "identificador único) → quando o foco é deixar claro que nenhum outro registro p…" at bounding box center [344, 236] width 258 height 16
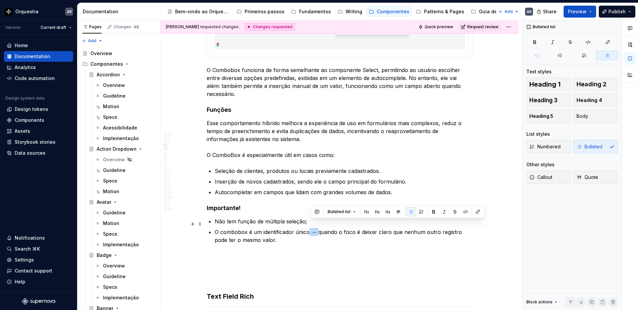
drag, startPoint x: 320, startPoint y: 224, endPoint x: 311, endPoint y: 225, distance: 9.0
click at [311, 228] on p "O combobox é um identificador único → quando o foco é deixar claro que nenhum o…" at bounding box center [344, 236] width 258 height 16
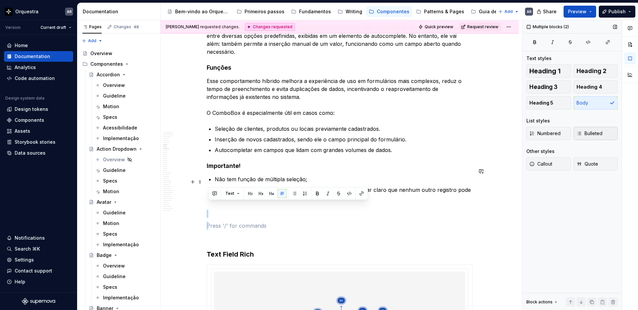
scroll to position [1395, 0]
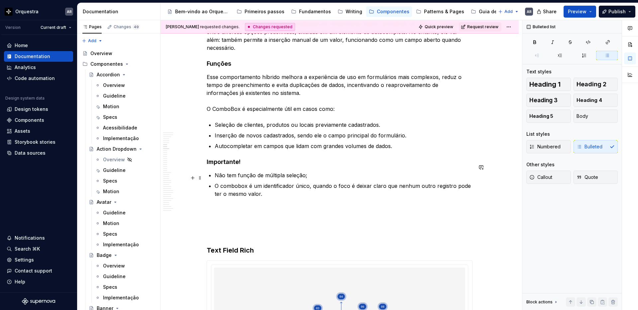
click at [472, 182] on p "O combobox é um identificador único, quando o foco é deixar claro que nenhum ou…" at bounding box center [344, 190] width 258 height 16
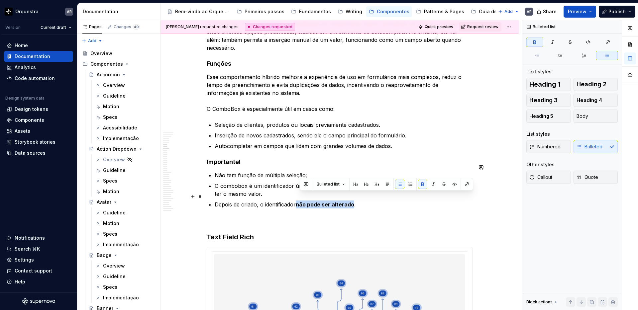
drag, startPoint x: 300, startPoint y: 196, endPoint x: 355, endPoint y: 196, distance: 55.8
click at [355, 201] on p "Depois de criado, o identificador não pode ser alterado ." at bounding box center [344, 205] width 258 height 8
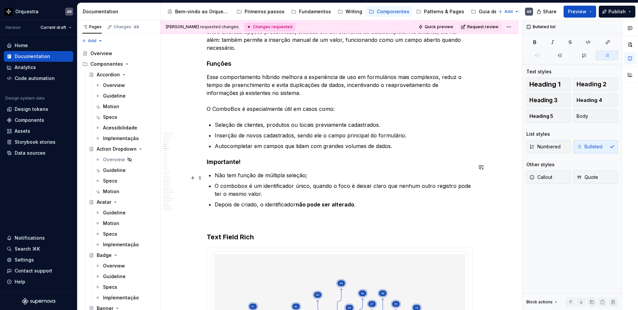
click at [262, 182] on p "O combobox é um identificador único, quando o foco é deixar claro que nenhum ou…" at bounding box center [344, 190] width 258 height 16
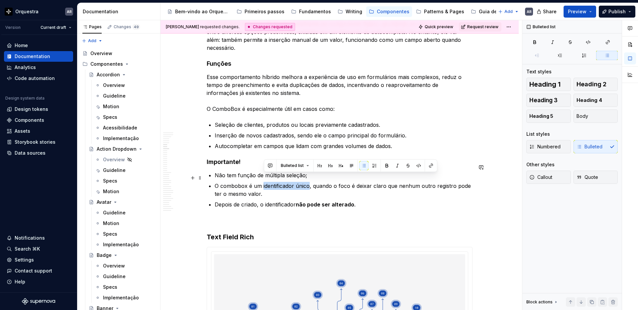
drag, startPoint x: 264, startPoint y: 178, endPoint x: 311, endPoint y: 177, distance: 46.8
click at [311, 182] on p "O combobox é um identificador único, quando o foco é deixar claro que nenhum ou…" at bounding box center [344, 190] width 258 height 16
click at [382, 164] on button "button" at bounding box center [386, 165] width 9 height 9
click at [227, 183] on p "O combobox é um identificador único , quando o foco é deixar claro que nenhum o…" at bounding box center [344, 190] width 258 height 16
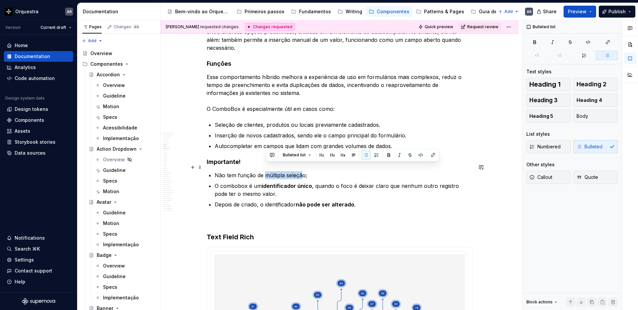
drag, startPoint x: 265, startPoint y: 166, endPoint x: 304, endPoint y: 167, distance: 38.9
click at [304, 171] on p "Não tem função de múltipla seleção;" at bounding box center [344, 175] width 258 height 8
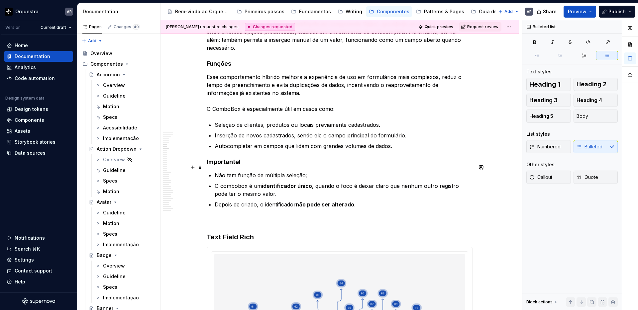
click at [223, 171] on p "Não tem função de múltipla seleção;" at bounding box center [344, 175] width 258 height 8
click at [338, 153] on button "button" at bounding box center [339, 154] width 9 height 9
click at [318, 217] on p at bounding box center [340, 221] width 266 height 8
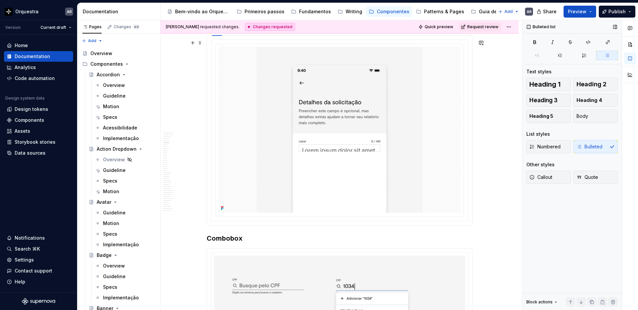
scroll to position [1017, 0]
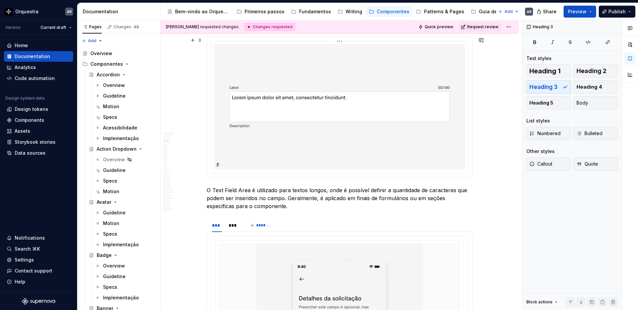
scroll to position [788, 0]
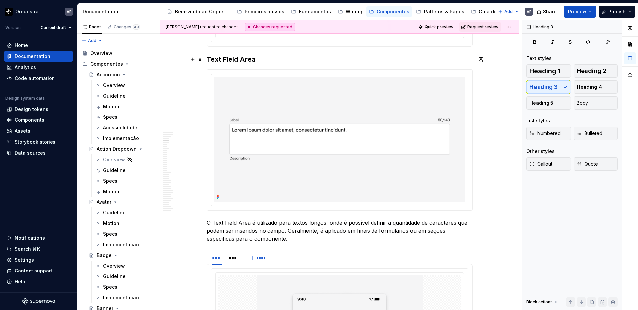
click at [224, 61] on h3 "Text Field Area" at bounding box center [340, 59] width 266 height 9
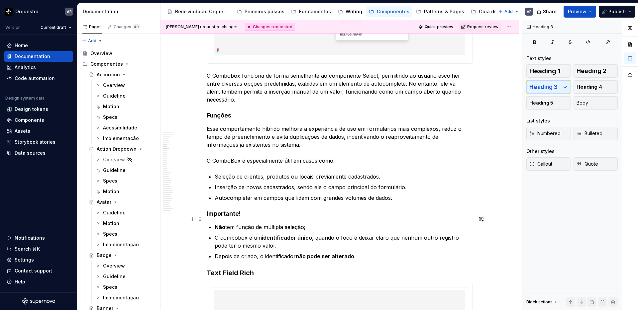
scroll to position [1343, 0]
click at [367, 252] on p "Depois de criado, o identificador não pode ser alterado ." at bounding box center [344, 256] width 258 height 8
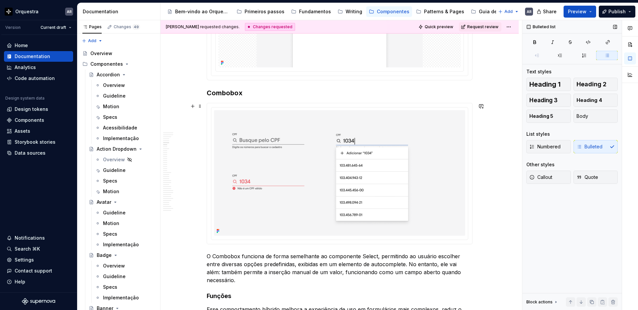
scroll to position [1163, 0]
click at [202, 92] on span at bounding box center [199, 91] width 5 height 9
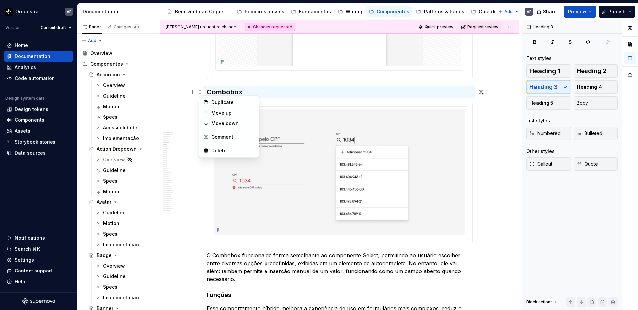
click at [274, 89] on h3 "Combobox" at bounding box center [340, 91] width 266 height 9
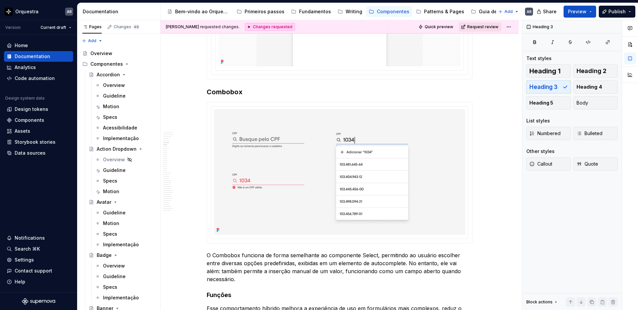
click at [496, 27] on span "Request review" at bounding box center [482, 26] width 31 height 5
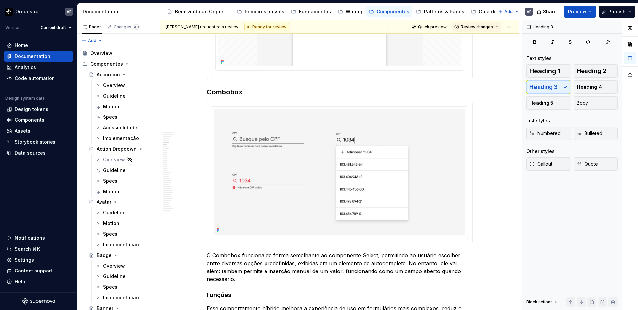
click at [496, 27] on button "Review changes" at bounding box center [476, 26] width 49 height 9
click at [491, 42] on div "Approve" at bounding box center [498, 40] width 58 height 7
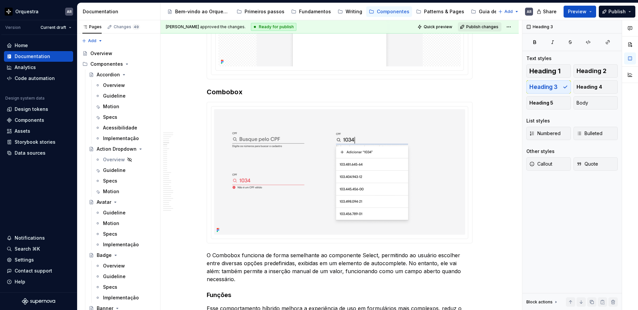
click at [489, 26] on span "Publish changes" at bounding box center [482, 26] width 32 height 5
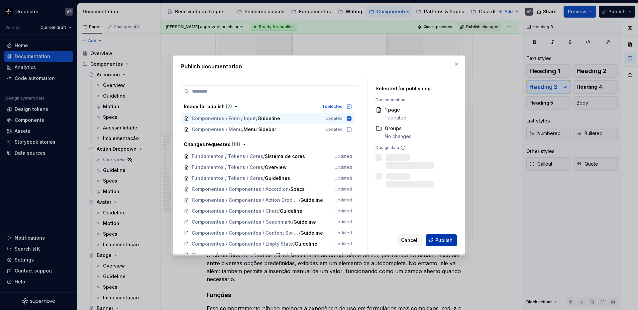
click at [447, 237] on span "Publish" at bounding box center [443, 240] width 17 height 7
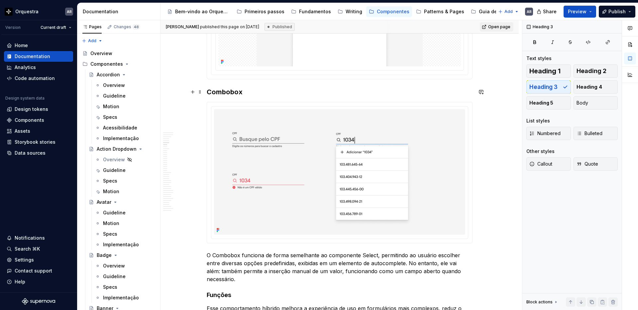
type textarea "*"
